Goal: Check status: Check status

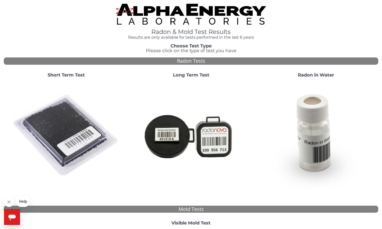
click at [79, 76] on strong "Short Term Test" at bounding box center [66, 75] width 37 height 6
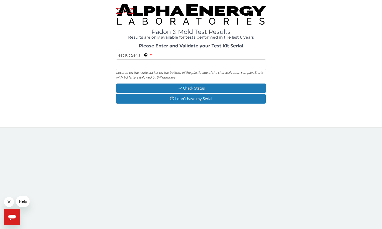
click at [146, 66] on input "Test Kit Serial Located on the white sticker on the bottom of the plastic side …" at bounding box center [191, 64] width 150 height 11
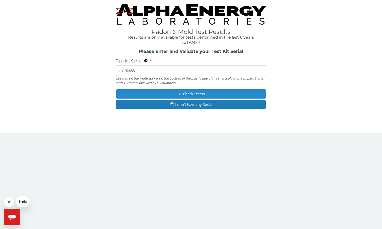
type input "ra192483"
click at [231, 91] on button "Check Status" at bounding box center [191, 93] width 150 height 9
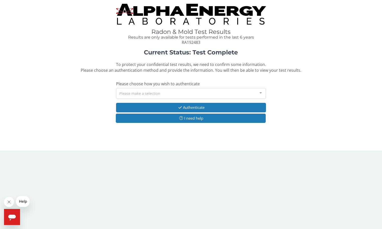
click at [223, 92] on div "Please make a selection" at bounding box center [191, 93] width 150 height 11
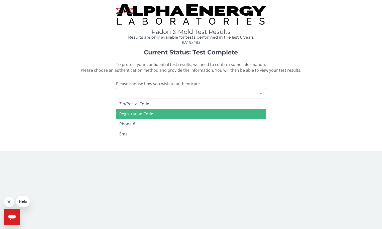
click at [218, 111] on span "Registration Code" at bounding box center [191, 114] width 150 height 10
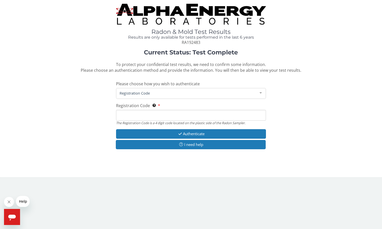
click at [203, 114] on input "Registration Code The Registration Code is a 4 digit code located on the plasti…" at bounding box center [191, 115] width 150 height 11
type input "30ae"
click at [205, 134] on button "Authenticate" at bounding box center [191, 133] width 150 height 9
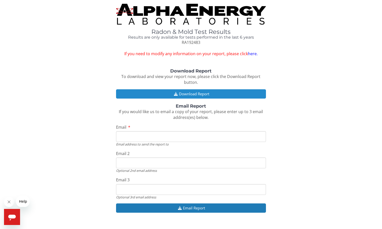
click at [196, 93] on button "Download Report" at bounding box center [191, 93] width 150 height 9
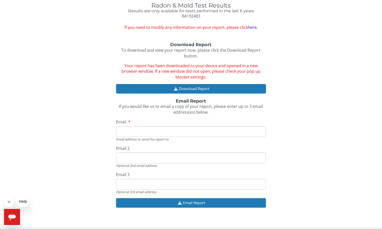
scroll to position [26, 0]
